Goal: Task Accomplishment & Management: Use online tool/utility

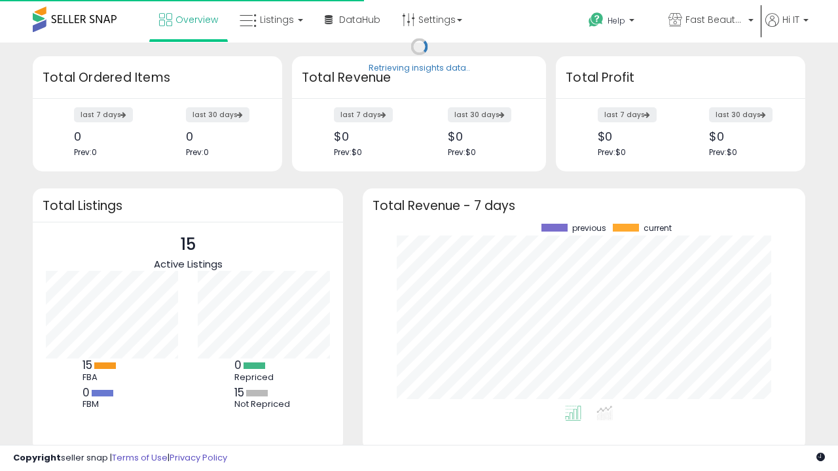
scroll to position [182, 416]
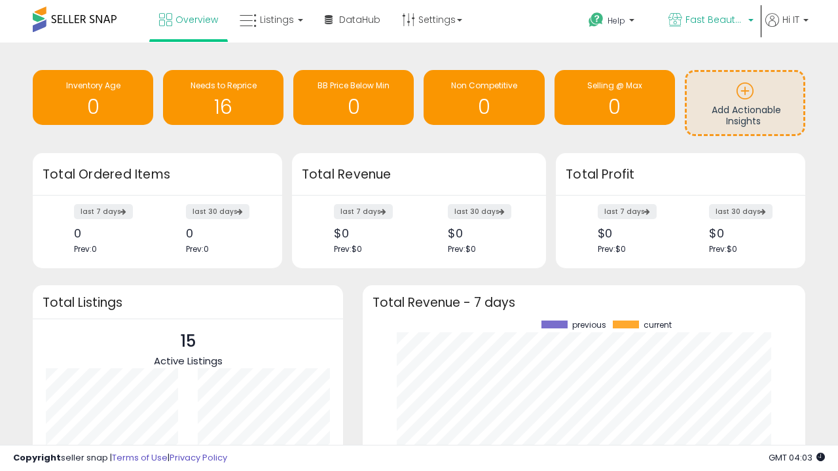
click at [710, 21] on span "Fast Beauty ([GEOGRAPHIC_DATA])" at bounding box center [715, 19] width 59 height 13
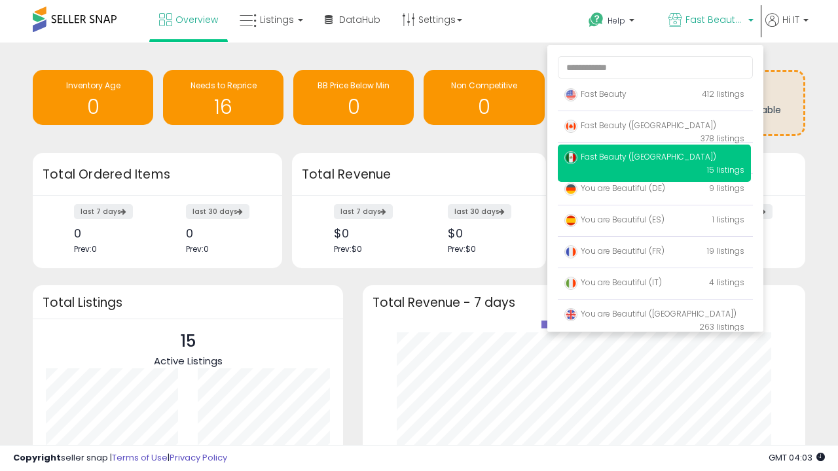
click at [654, 96] on p "Fast Beauty 412 listings" at bounding box center [654, 95] width 193 height 26
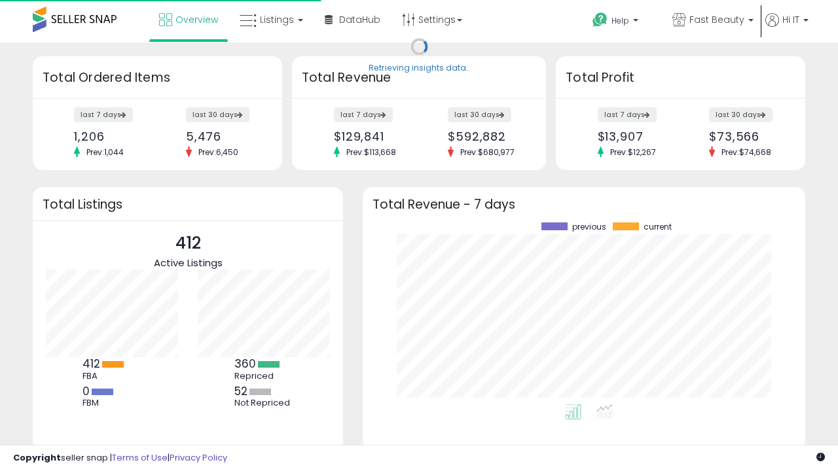
scroll to position [182, 416]
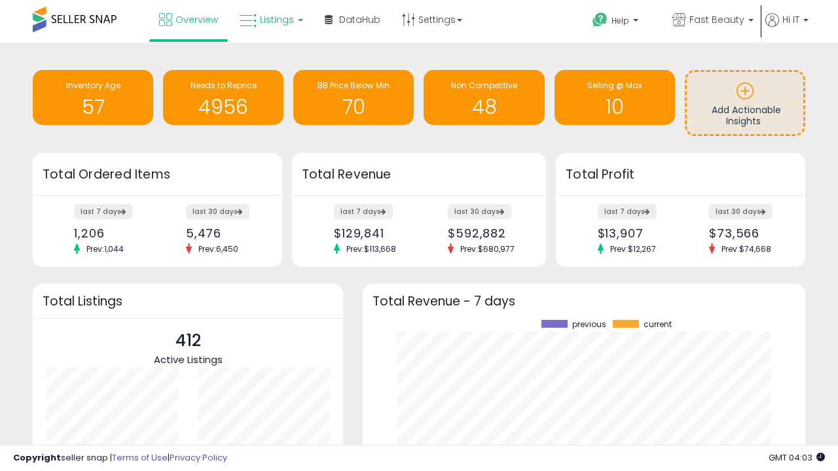
click at [270, 20] on span "Listings" at bounding box center [277, 19] width 34 height 13
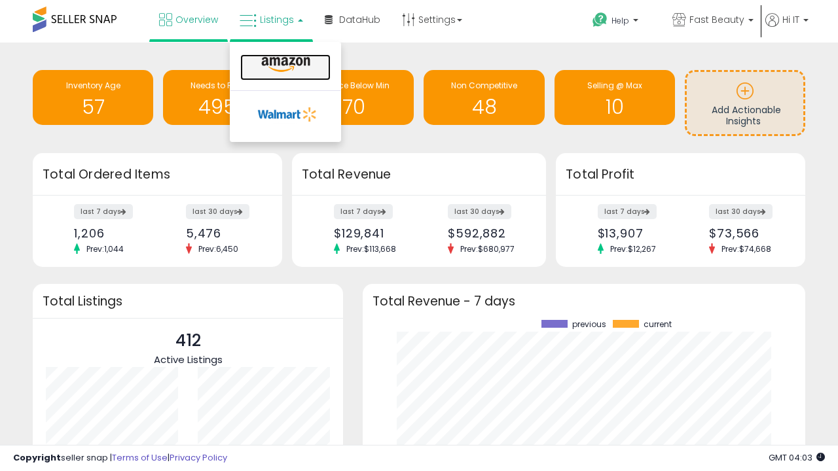
click at [284, 65] on icon at bounding box center [285, 64] width 57 height 17
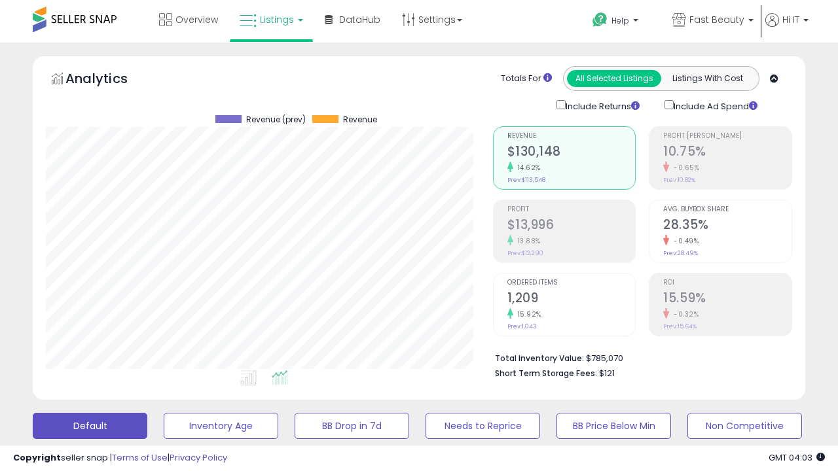
scroll to position [268, 447]
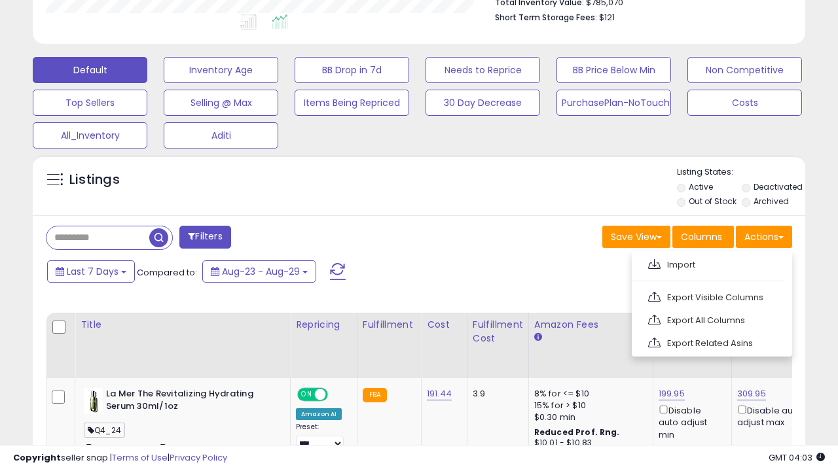
click at [654, 263] on span at bounding box center [654, 264] width 12 height 10
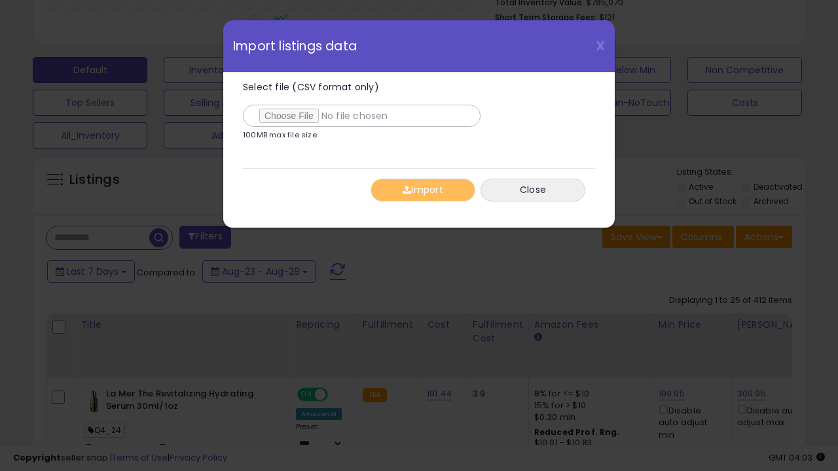
type input "**********"
click at [422, 190] on button "Import" at bounding box center [423, 190] width 105 height 23
